Goal: Obtain resource: Obtain resource

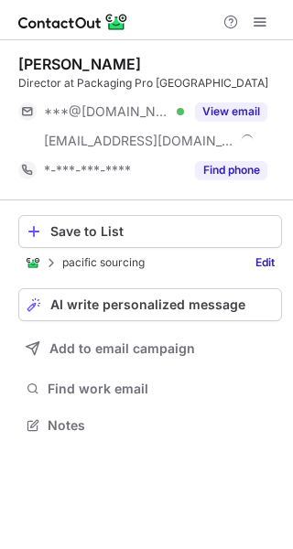
scroll to position [413, 293]
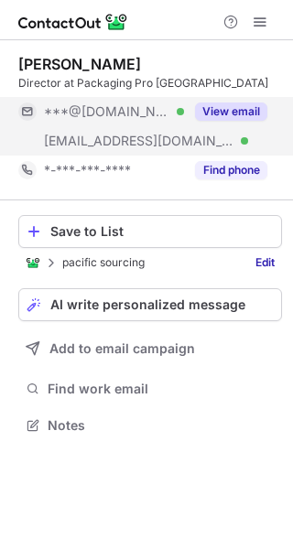
click at [263, 114] on button "View email" at bounding box center [231, 111] width 72 height 18
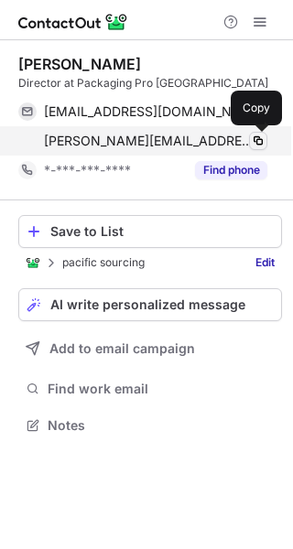
click at [256, 140] on span at bounding box center [258, 141] width 15 height 15
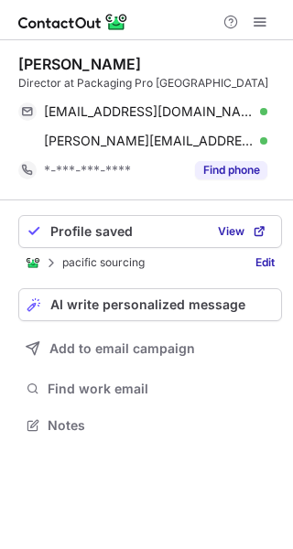
scroll to position [413, 293]
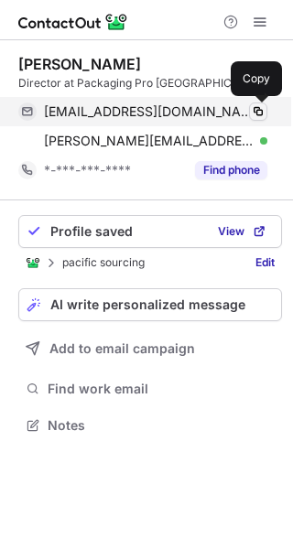
click at [254, 113] on span at bounding box center [258, 111] width 15 height 15
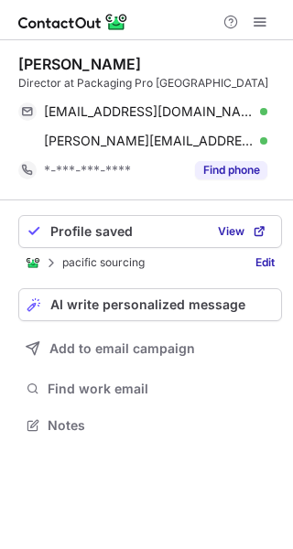
scroll to position [413, 293]
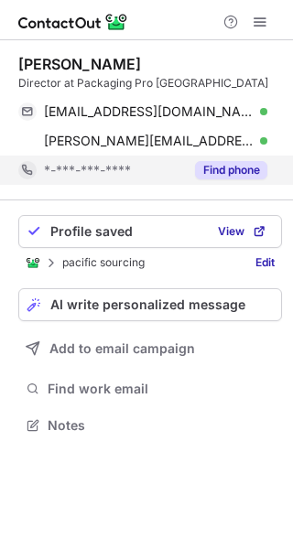
click at [252, 174] on button "Find phone" at bounding box center [231, 170] width 72 height 18
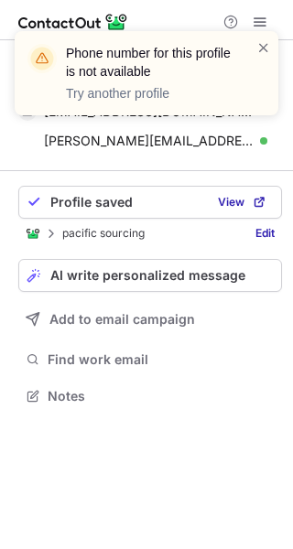
scroll to position [383, 293]
click at [260, 51] on span at bounding box center [263, 47] width 15 height 18
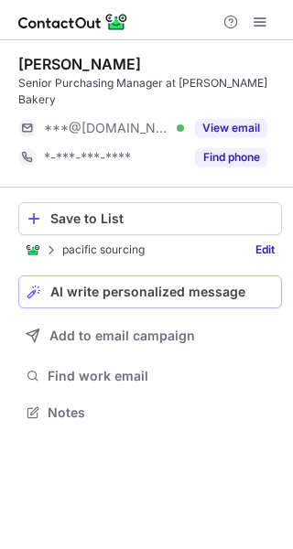
scroll to position [383, 293]
